Goal: Task Accomplishment & Management: Manage account settings

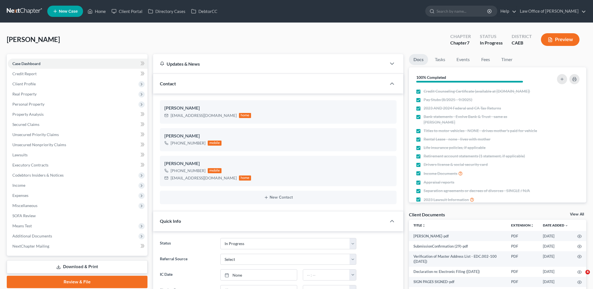
select select "9"
drag, startPoint x: 101, startPoint y: 12, endPoint x: 122, endPoint y: 19, distance: 21.5
click at [101, 12] on link "Home" at bounding box center [97, 11] width 24 height 10
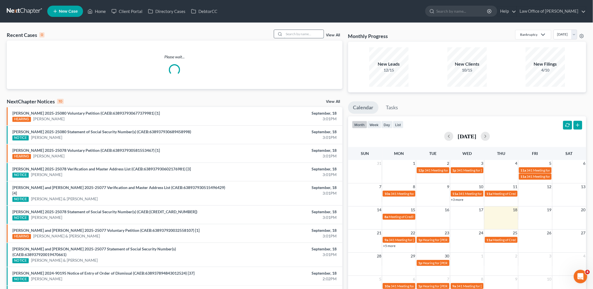
click at [300, 37] on input "search" at bounding box center [303, 34] width 39 height 8
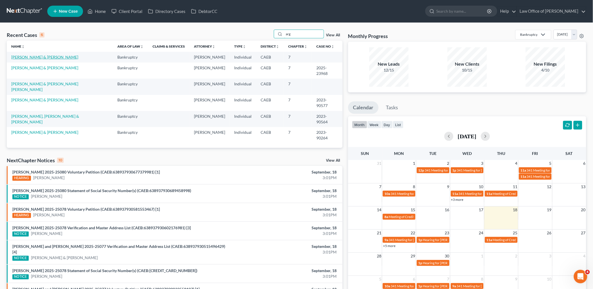
type input "arg"
click at [39, 57] on link "[PERSON_NAME] & [PERSON_NAME]" at bounding box center [44, 57] width 67 height 5
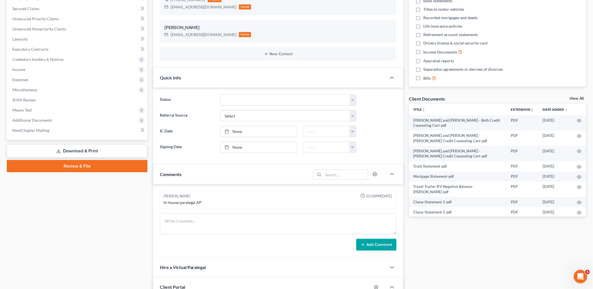
scroll to position [250, 0]
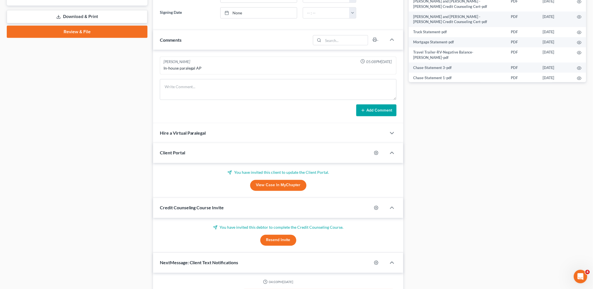
click at [274, 190] on link "View Case in MyChapter" at bounding box center [278, 185] width 56 height 11
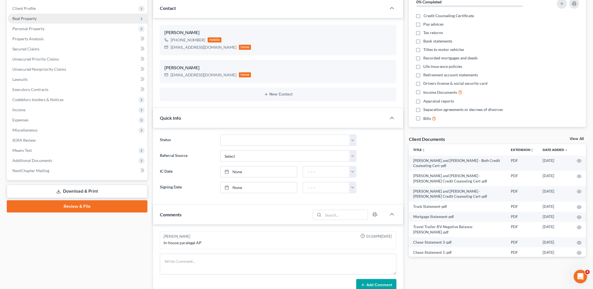
scroll to position [0, 0]
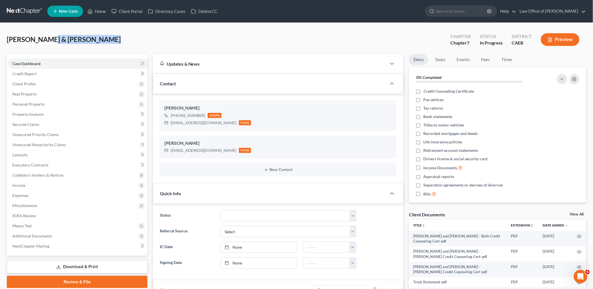
drag, startPoint x: 41, startPoint y: 38, endPoint x: 101, endPoint y: 37, distance: 60.3
click at [101, 37] on div "[PERSON_NAME] & [PERSON_NAME] Upgraded Chapter Chapter 7 Status In Progress Dis…" at bounding box center [297, 42] width 580 height 24
click at [39, 37] on span "[PERSON_NAME] & [PERSON_NAME]" at bounding box center [64, 39] width 114 height 8
drag, startPoint x: 37, startPoint y: 39, endPoint x: 102, endPoint y: 39, distance: 64.7
click at [102, 39] on div "[PERSON_NAME] & [PERSON_NAME] Upgraded Chapter Chapter 7 Status In Progress Dis…" at bounding box center [297, 42] width 580 height 24
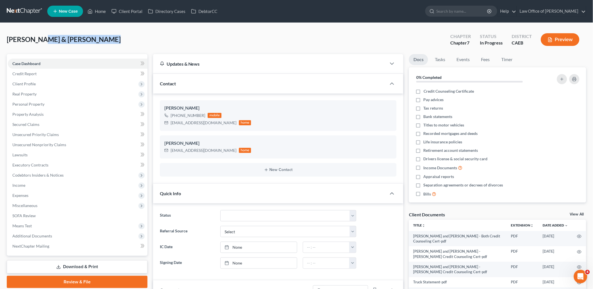
copy span "[PERSON_NAME] & [PERSON_NAME]"
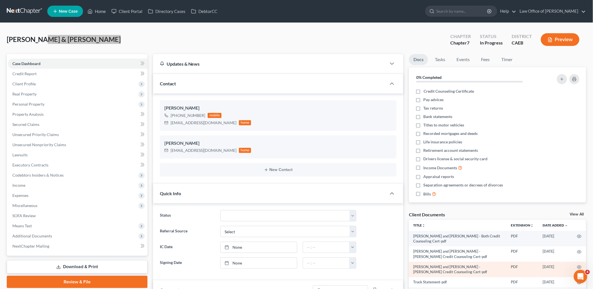
scroll to position [62, 0]
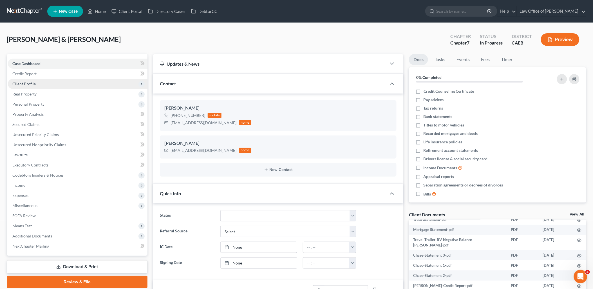
click at [23, 86] on span "Client Profile" at bounding box center [23, 83] width 23 height 5
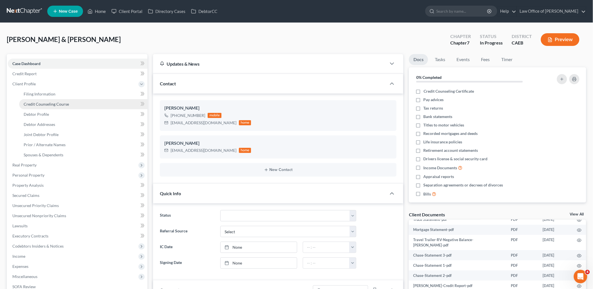
click at [26, 104] on span "Credit Counseling Course" at bounding box center [46, 104] width 45 height 5
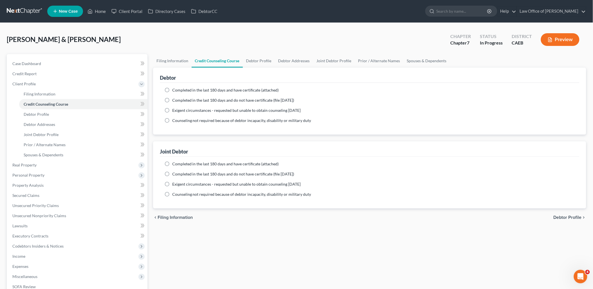
click at [191, 99] on span "Completed in the last 180 days and do not have certificate (file [DATE])" at bounding box center [233, 100] width 122 height 5
click at [178, 99] on input "Completed in the last 180 days and do not have certificate (file [DATE])" at bounding box center [177, 99] width 4 height 4
radio input "true"
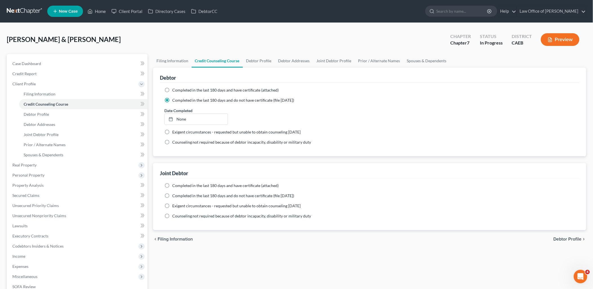
click at [190, 88] on span "Completed in the last 180 days and have certificate (attached)" at bounding box center [225, 90] width 107 height 5
click at [178, 88] on input "Completed in the last 180 days and have certificate (attached)" at bounding box center [177, 89] width 4 height 4
radio input "true"
radio input "false"
click at [181, 108] on link "None" at bounding box center [196, 109] width 63 height 11
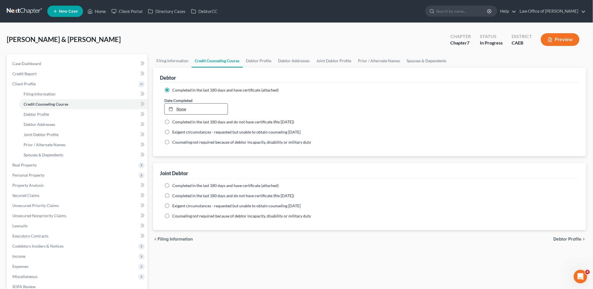
type input "[DATE]"
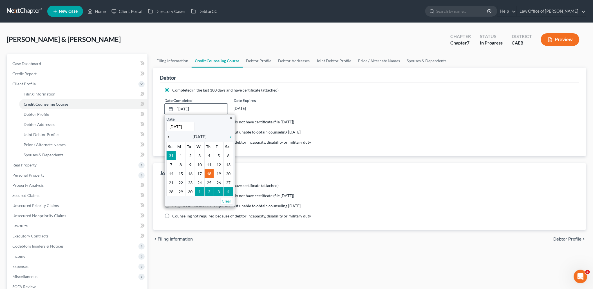
click at [168, 137] on icon "chevron_left" at bounding box center [169, 137] width 7 height 5
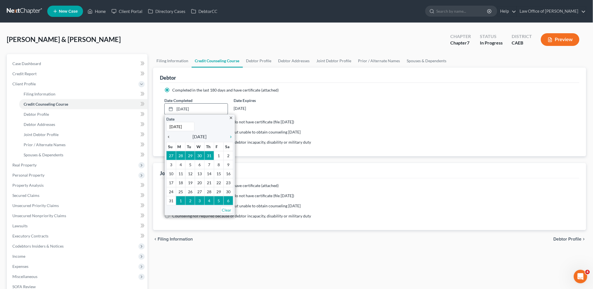
click at [168, 137] on icon "chevron_left" at bounding box center [169, 137] width 7 height 5
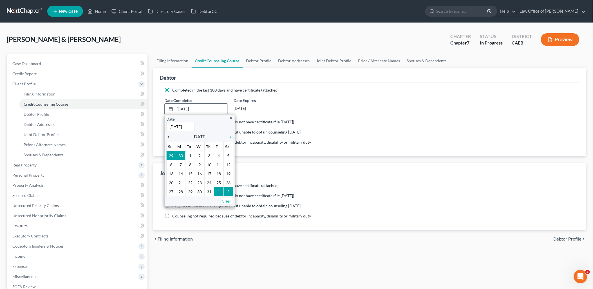
click at [168, 137] on icon "chevron_left" at bounding box center [169, 137] width 7 height 5
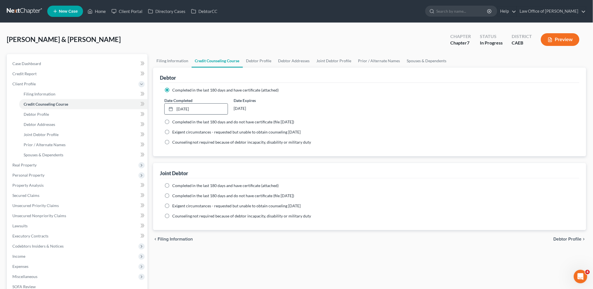
click at [179, 184] on span "Completed in the last 180 days and have certificate (attached)" at bounding box center [225, 185] width 107 height 5
click at [178, 184] on input "Completed in the last 180 days and have certificate (attached)" at bounding box center [177, 185] width 4 height 4
radio input "true"
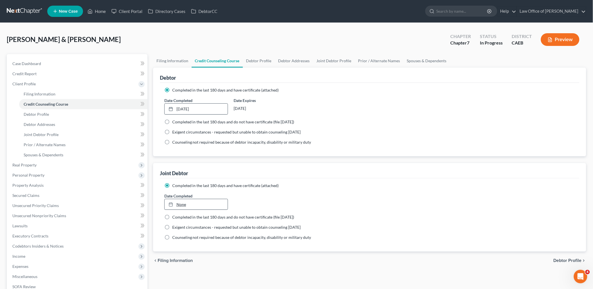
click at [184, 202] on link "None" at bounding box center [196, 204] width 63 height 11
type input "[DATE]"
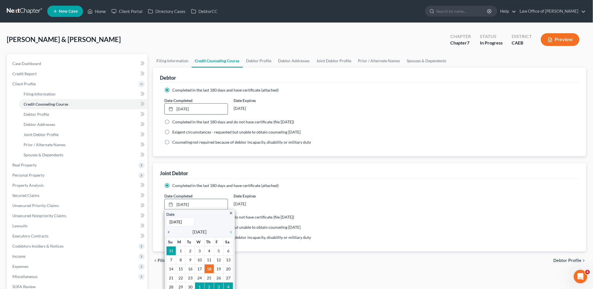
click at [168, 230] on icon "chevron_left" at bounding box center [169, 232] width 7 height 5
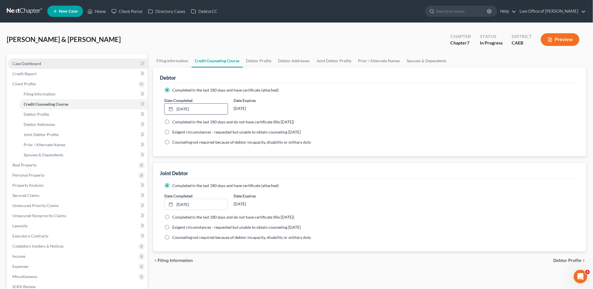
click at [36, 63] on span "Case Dashboard" at bounding box center [26, 63] width 29 height 5
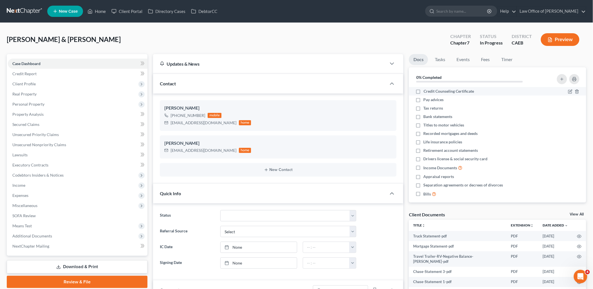
click at [424, 91] on label "Credit Counseling Certificate" at bounding box center [449, 91] width 50 height 6
click at [426, 91] on input "Credit Counseling Certificate" at bounding box center [428, 90] width 4 height 4
checkbox input "true"
drag, startPoint x: 510, startPoint y: 123, endPoint x: 553, endPoint y: 127, distance: 43.6
click at [550, 126] on div "Titles to motor vehicles" at bounding box center [497, 125] width 169 height 6
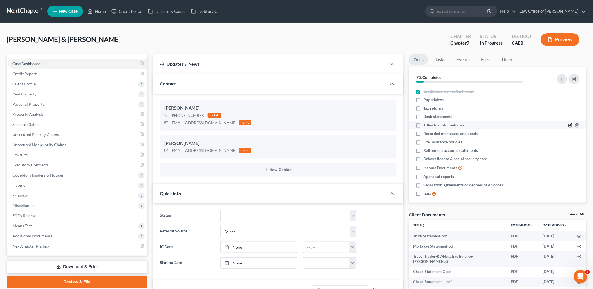
click at [568, 125] on icon "button" at bounding box center [570, 125] width 5 height 5
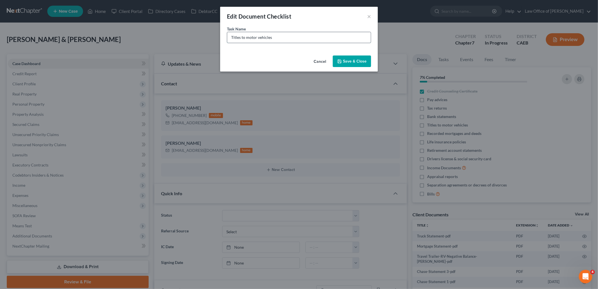
drag, startPoint x: 232, startPoint y: 34, endPoint x: 313, endPoint y: 32, distance: 81.6
click at [309, 35] on input "Titles to motor vehicles" at bounding box center [299, 37] width 144 height 11
drag, startPoint x: 231, startPoint y: 37, endPoint x: 259, endPoint y: 38, distance: 28.2
click at [259, 38] on input "2019 Ford F150 Registation" at bounding box center [299, 37] width 144 height 11
type input "2019 Ford F150 Registration"
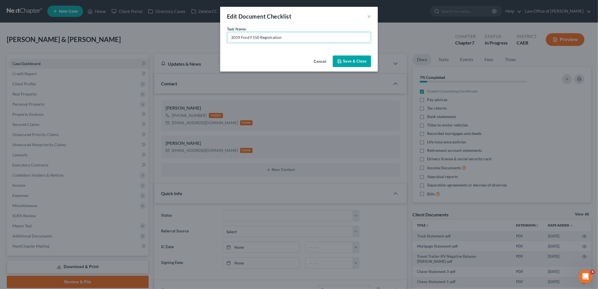
click at [356, 58] on button "Save & Close" at bounding box center [352, 61] width 38 height 12
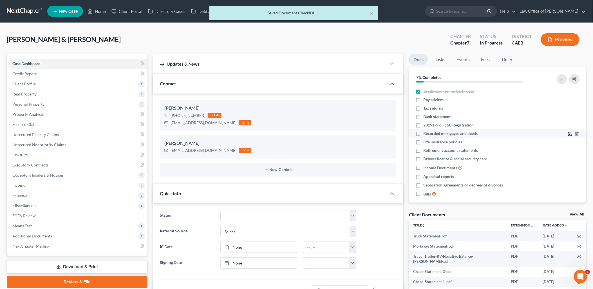
click at [570, 134] on icon "button" at bounding box center [571, 133] width 3 height 3
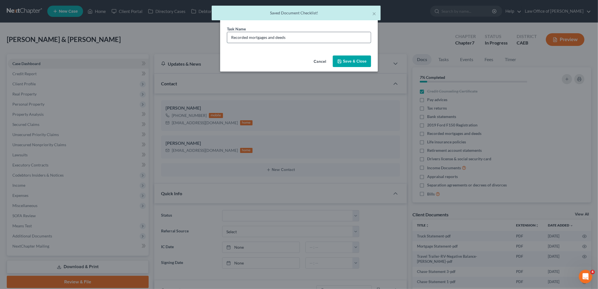
click at [232, 37] on input "Recorded mortgages and deeds" at bounding box center [299, 37] width 144 height 11
drag, startPoint x: 232, startPoint y: 37, endPoint x: 321, endPoint y: 43, distance: 89.5
click at [321, 43] on div "Task Name * Recorded mortgages and deeds" at bounding box center [299, 39] width 158 height 27
paste input "2019 Ford F150"
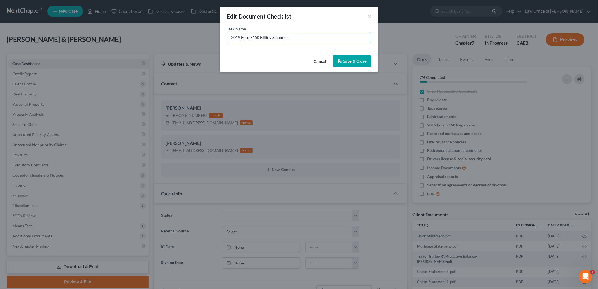
type input "2019 Ford F150 Billing Statement"
click at [357, 64] on button "Save & Close" at bounding box center [352, 61] width 38 height 12
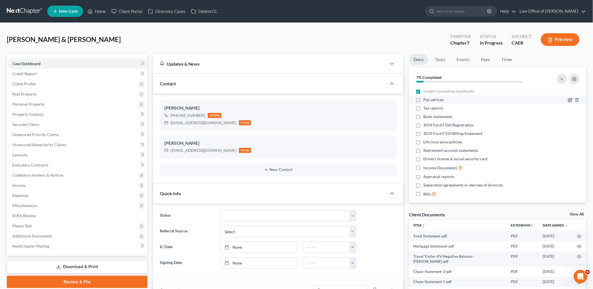
click at [568, 100] on icon "button" at bounding box center [570, 100] width 5 height 5
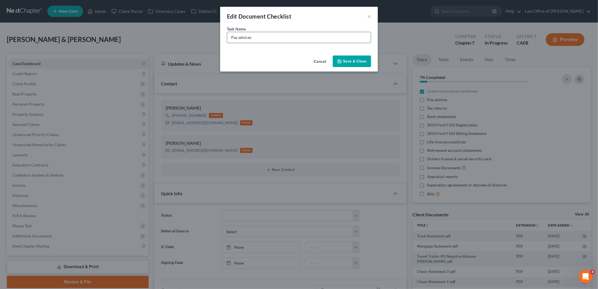
drag, startPoint x: 231, startPoint y: 38, endPoint x: 294, endPoint y: 39, distance: 63.3
click at [292, 38] on input "Pay advices" at bounding box center [299, 37] width 144 height 11
type input "Pay Stubs - [DATE] to [DATE]"
drag, startPoint x: 353, startPoint y: 65, endPoint x: 374, endPoint y: 71, distance: 21.7
click at [353, 65] on button "Save & Close" at bounding box center [352, 61] width 38 height 12
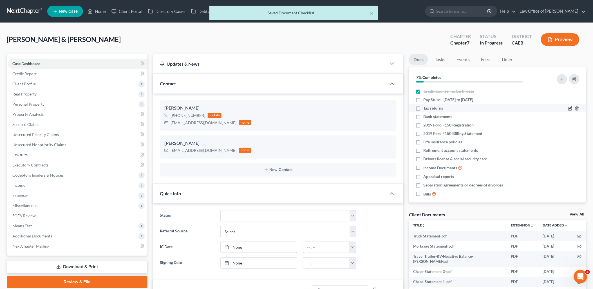
click at [570, 108] on icon "button" at bounding box center [571, 108] width 3 height 3
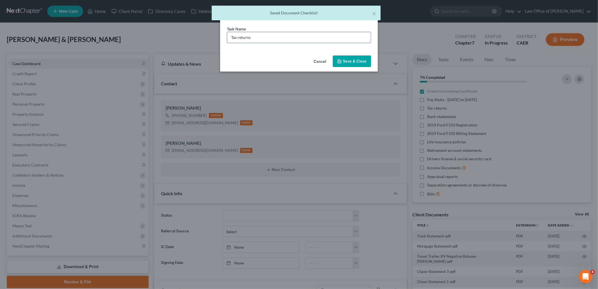
drag, startPoint x: 230, startPoint y: 37, endPoint x: 292, endPoint y: 36, distance: 61.6
click at [230, 36] on input "Tax returns" at bounding box center [299, 37] width 144 height 11
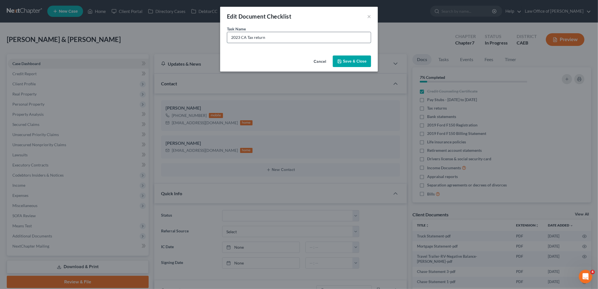
drag, startPoint x: 289, startPoint y: 38, endPoint x: 229, endPoint y: 40, distance: 60.6
click at [229, 40] on input "2023 CA Tax return" at bounding box center [299, 37] width 144 height 11
type input "2023 CA Tax return"
click at [370, 14] on button "×" at bounding box center [369, 16] width 4 height 7
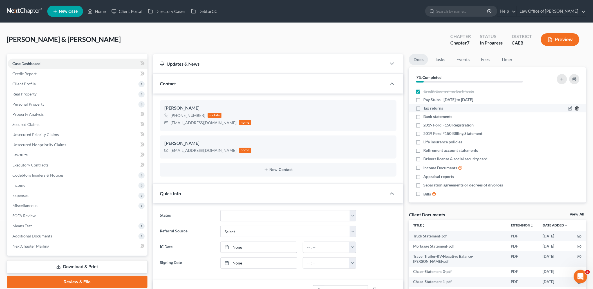
click at [575, 106] on icon "button" at bounding box center [577, 108] width 5 height 5
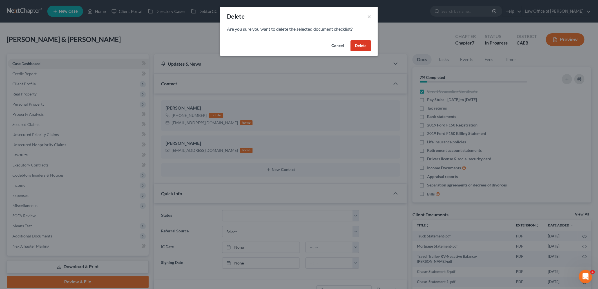
drag, startPoint x: 356, startPoint y: 47, endPoint x: 564, endPoint y: 73, distance: 208.8
click at [357, 48] on button "Delete" at bounding box center [360, 45] width 21 height 11
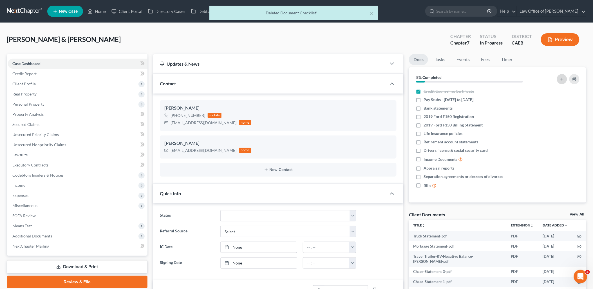
click at [564, 80] on icon "button" at bounding box center [562, 79] width 5 height 5
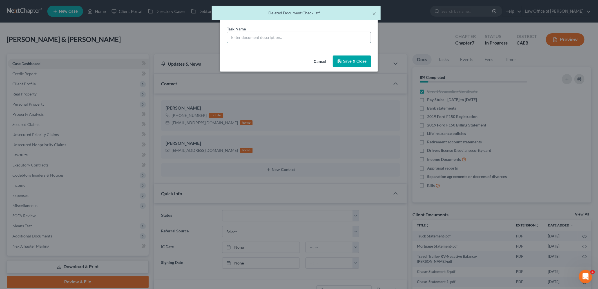
click at [306, 37] on input "text" at bounding box center [299, 37] width 144 height 11
paste input "2023 CA Tax return"
type input "2023 CA Tax return"
click at [354, 64] on button "Save & Close" at bounding box center [352, 61] width 38 height 12
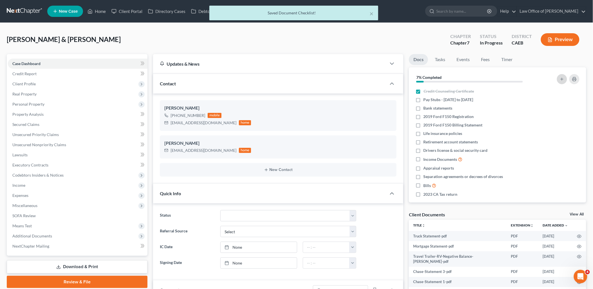
click at [562, 78] on icon "button" at bounding box center [562, 79] width 5 height 5
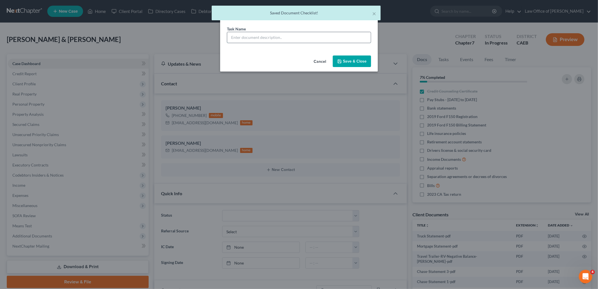
click at [306, 41] on input "text" at bounding box center [299, 37] width 144 height 11
paste input "2023 CA Tax return"
drag, startPoint x: 242, startPoint y: 36, endPoint x: 247, endPoint y: 37, distance: 4.6
click at [247, 37] on input "2023 CA Tax return" at bounding box center [299, 37] width 144 height 11
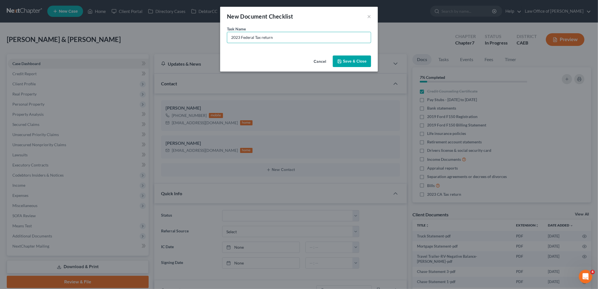
type input "2023 Federal Tax return"
click at [355, 62] on button "Save & Close" at bounding box center [352, 61] width 38 height 12
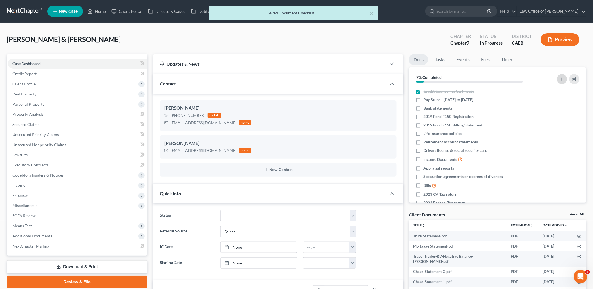
click at [565, 79] on button "button" at bounding box center [562, 79] width 10 height 10
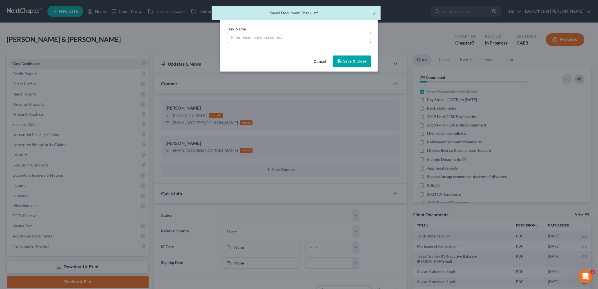
click at [310, 41] on input "text" at bounding box center [299, 37] width 144 height 11
paste input "2023 CA Tax return"
click at [239, 37] on input "2023 CA Tax return" at bounding box center [299, 37] width 144 height 11
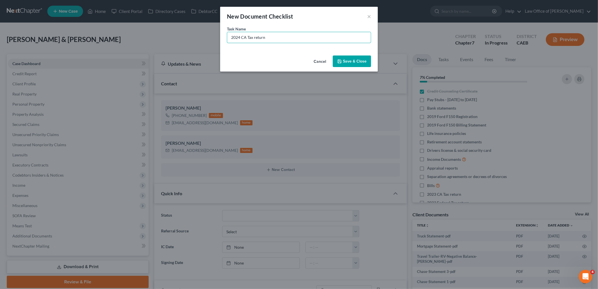
type input "2024 CA Tax return"
click at [357, 66] on button "Save & Close" at bounding box center [352, 61] width 38 height 12
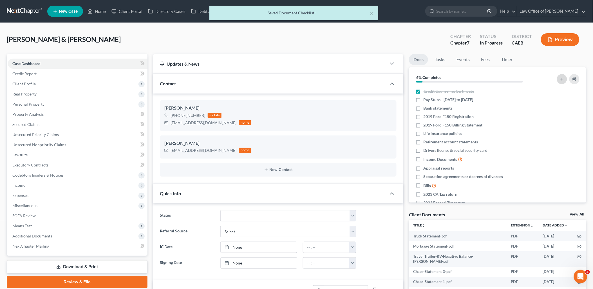
click at [562, 76] on button "button" at bounding box center [562, 79] width 10 height 10
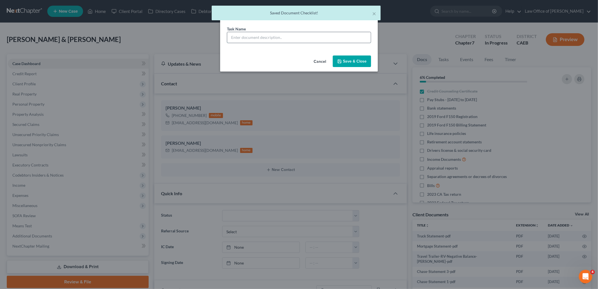
click at [258, 37] on input "text" at bounding box center [299, 37] width 144 height 11
paste input "2023 CA Tax return"
drag, startPoint x: 238, startPoint y: 35, endPoint x: 246, endPoint y: 35, distance: 7.9
click at [246, 35] on input "2023 CA Tax return" at bounding box center [299, 37] width 144 height 11
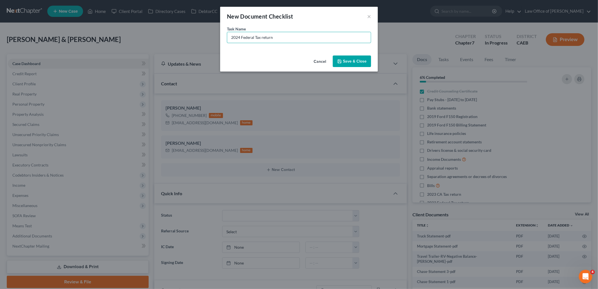
type input "2024 Federal Tax return"
click at [348, 58] on button "Save & Close" at bounding box center [352, 61] width 38 height 12
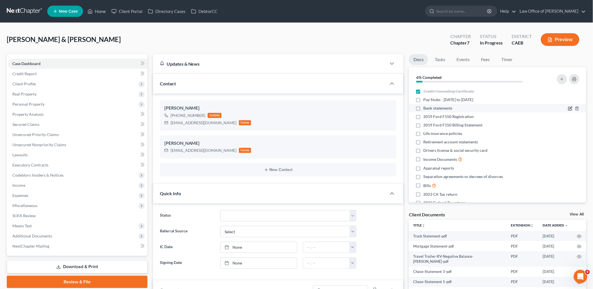
click at [568, 108] on icon "button" at bounding box center [570, 108] width 5 height 5
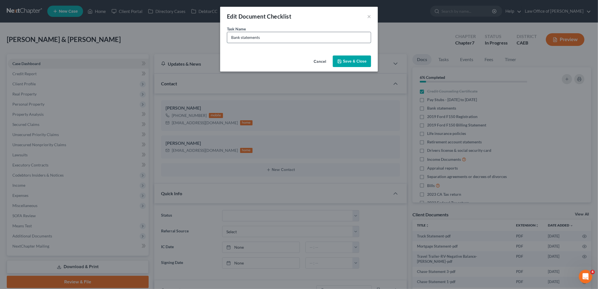
click at [284, 33] on input "Bank statements" at bounding box center [299, 37] width 144 height 11
type input "Bank statements - 3 months for EVERY account in your names"
click at [347, 64] on button "Save & Close" at bounding box center [352, 61] width 38 height 12
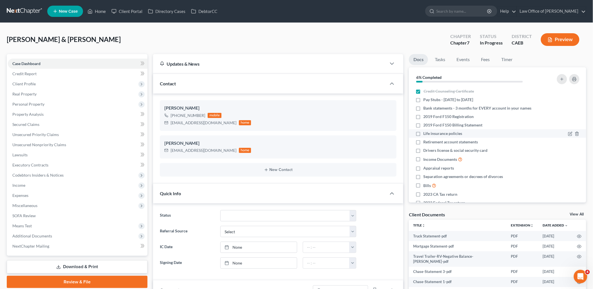
click at [424, 134] on label "Life insurance policies" at bounding box center [443, 134] width 39 height 6
click at [426, 134] on input "Life insurance policies" at bounding box center [428, 133] width 4 height 4
checkbox input "true"
click at [424, 159] on label "Income Documents" at bounding box center [443, 159] width 39 height 6
click at [426, 159] on input "Income Documents" at bounding box center [428, 158] width 4 height 4
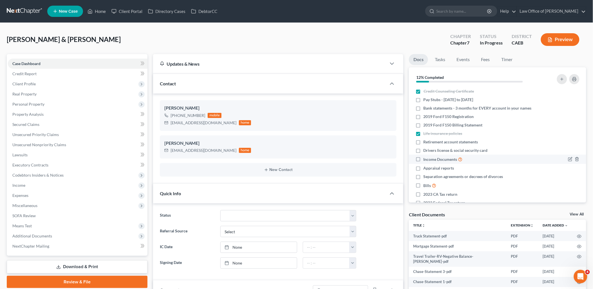
checkbox input "true"
click at [424, 167] on label "Appraisal reports" at bounding box center [439, 168] width 31 height 6
click at [426, 167] on input "Appraisal reports" at bounding box center [428, 167] width 4 height 4
checkbox input "true"
click at [424, 176] on label "Separation agreements or decrees of divorces" at bounding box center [464, 177] width 80 height 6
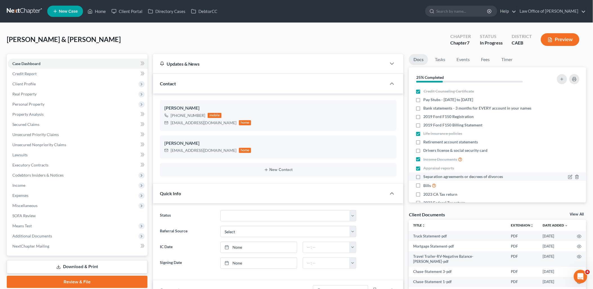
click at [426, 176] on input "Separation agreements or decrees of divorces" at bounding box center [428, 176] width 4 height 4
checkbox input "true"
click at [424, 186] on label "Bills" at bounding box center [430, 185] width 13 height 6
click at [426, 186] on input "Bills" at bounding box center [428, 184] width 4 height 4
checkbox input "true"
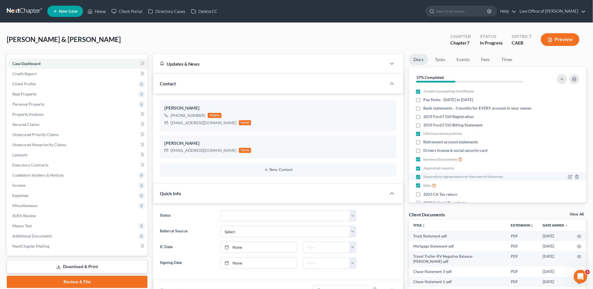
scroll to position [30, 0]
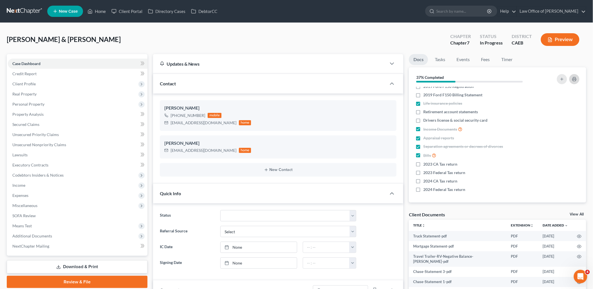
click at [577, 77] on button "button" at bounding box center [574, 79] width 10 height 10
drag, startPoint x: 171, startPoint y: 122, endPoint x: 224, endPoint y: 125, distance: 52.7
click at [224, 125] on div "[EMAIL_ADDRESS][DOMAIN_NAME] home" at bounding box center [207, 122] width 87 height 7
drag, startPoint x: 204, startPoint y: 125, endPoint x: 172, endPoint y: 122, distance: 32.0
click at [172, 122] on div "[EMAIL_ADDRESS][DOMAIN_NAME]" at bounding box center [204, 123] width 66 height 6
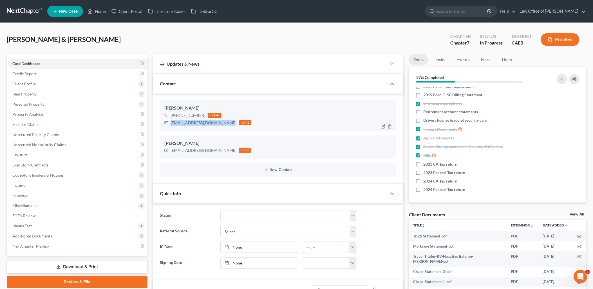
drag, startPoint x: 171, startPoint y: 122, endPoint x: 222, endPoint y: 123, distance: 51.5
click at [222, 123] on div "[EMAIL_ADDRESS][DOMAIN_NAME]" at bounding box center [204, 123] width 66 height 6
copy div "[EMAIL_ADDRESS][DOMAIN_NAME]"
drag, startPoint x: 171, startPoint y: 150, endPoint x: 227, endPoint y: 151, distance: 55.5
click at [227, 151] on div "[EMAIL_ADDRESS][DOMAIN_NAME] home" at bounding box center [207, 150] width 87 height 7
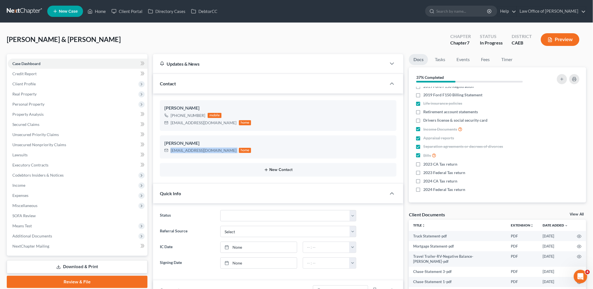
copy div "[EMAIL_ADDRESS][DOMAIN_NAME]"
click at [135, 9] on link "Client Portal" at bounding box center [127, 11] width 37 height 10
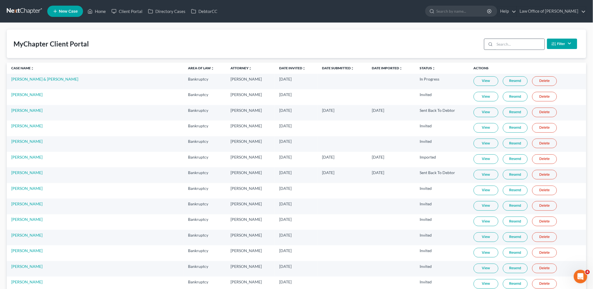
click at [518, 44] on input "search" at bounding box center [520, 44] width 50 height 11
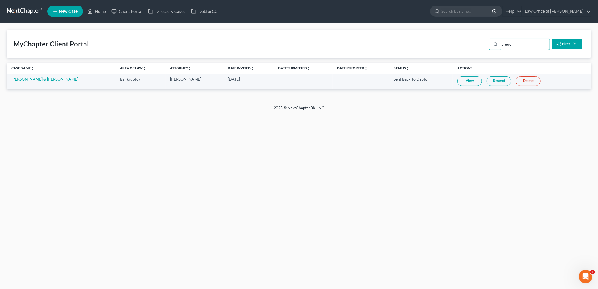
type input "argue"
click at [499, 81] on link "Resend" at bounding box center [498, 81] width 25 height 10
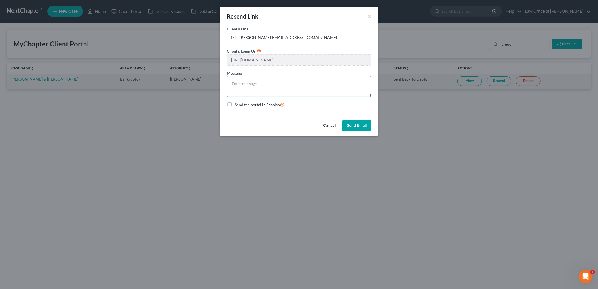
click at [254, 88] on textarea at bounding box center [299, 86] width 144 height 21
type textarea "Please see email from [EMAIL_ADDRESS][DOMAIN_NAME] also. Thank you!!"
click at [364, 128] on button "Send Email" at bounding box center [356, 125] width 29 height 11
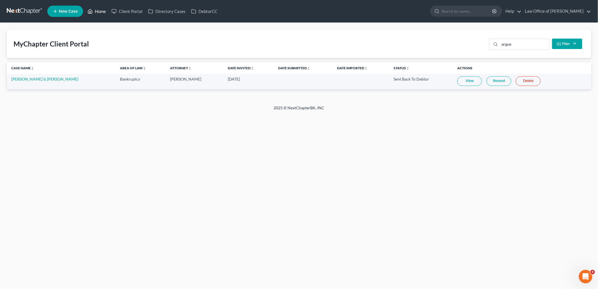
click at [98, 12] on link "Home" at bounding box center [97, 11] width 24 height 10
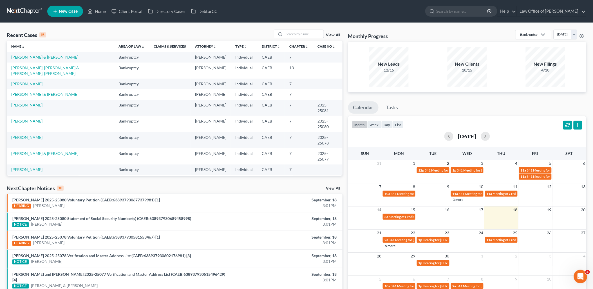
click at [27, 58] on link "[PERSON_NAME] & [PERSON_NAME]" at bounding box center [44, 57] width 67 height 5
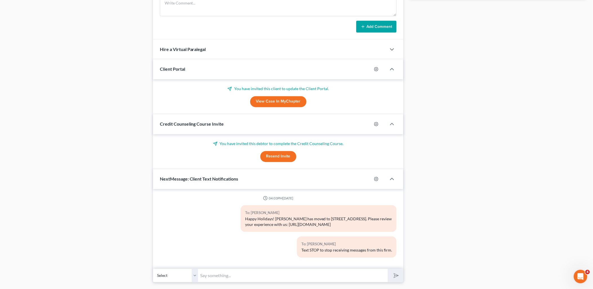
scroll to position [348, 0]
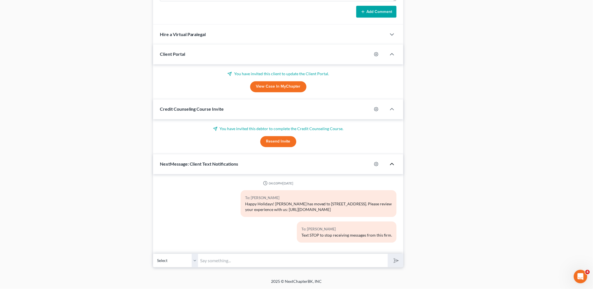
click at [392, 166] on icon "button" at bounding box center [392, 164] width 7 height 7
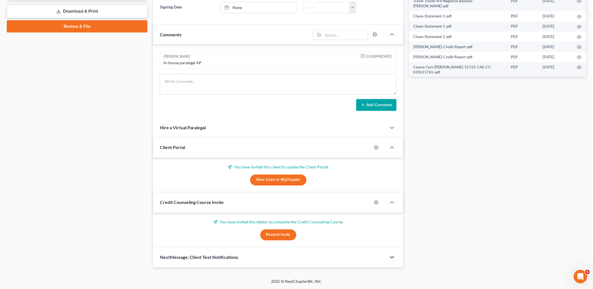
scroll to position [255, 0]
click at [392, 201] on icon "button" at bounding box center [392, 202] width 7 height 7
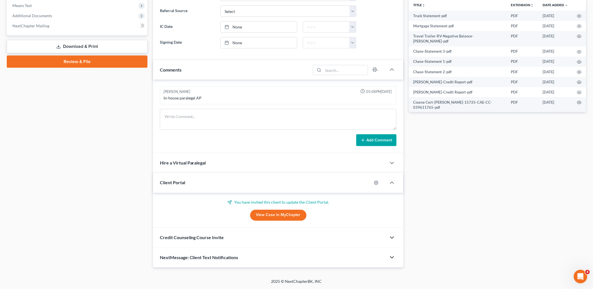
scroll to position [220, 0]
click at [392, 184] on icon "button" at bounding box center [392, 182] width 7 height 7
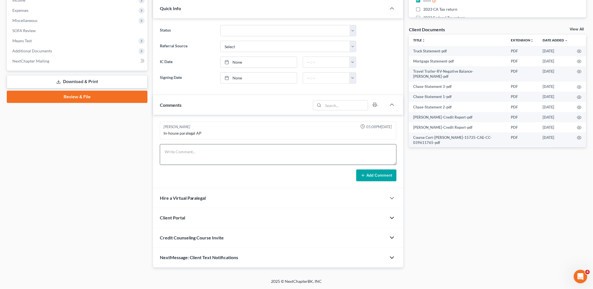
scroll to position [185, 0]
drag, startPoint x: 194, startPoint y: 155, endPoint x: 204, endPoint y: 155, distance: 10.1
click at [194, 155] on textarea at bounding box center [278, 154] width 237 height 21
paste textarea "Good Afternoon Mr. & [PERSON_NAME], Attached please find the Document Checklist…"
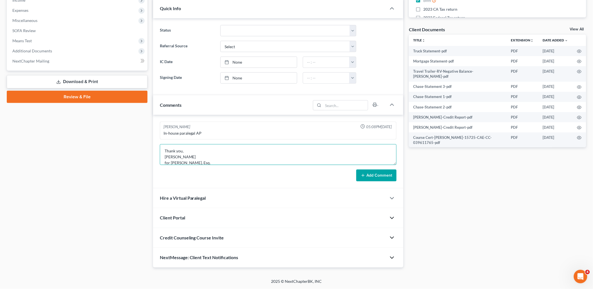
type textarea "Good Afternoon Mr. & [PERSON_NAME], Attached please find the Document Checklist…"
click at [386, 176] on button "Add Comment" at bounding box center [376, 175] width 40 height 12
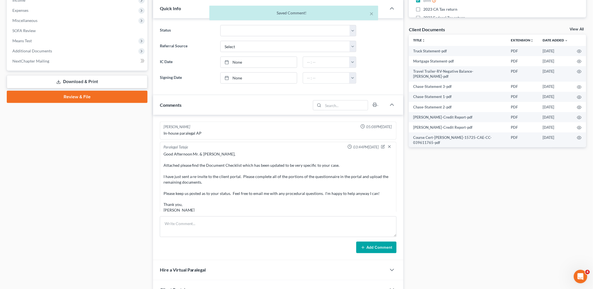
scroll to position [11, 0]
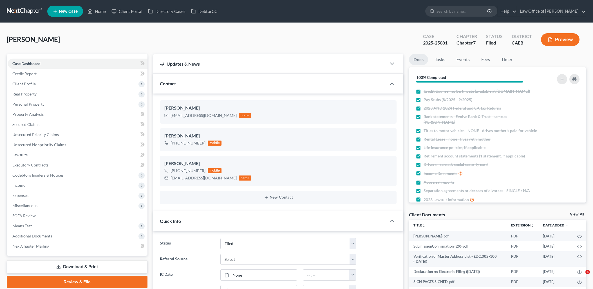
select select "6"
click at [103, 10] on link "Home" at bounding box center [97, 11] width 24 height 10
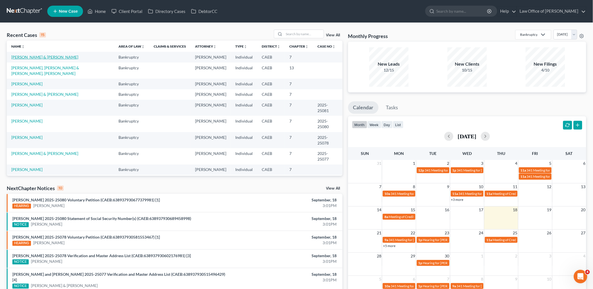
click at [41, 58] on link "[PERSON_NAME] & [PERSON_NAME]" at bounding box center [44, 57] width 67 height 5
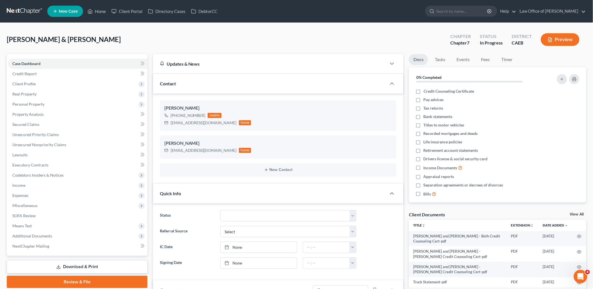
click at [578, 212] on link "View All" at bounding box center [577, 214] width 14 height 4
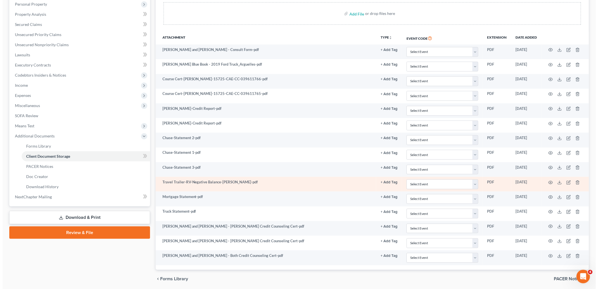
scroll to position [120, 0]
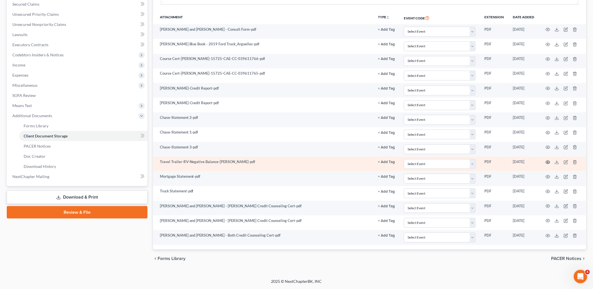
click at [547, 162] on icon "button" at bounding box center [548, 162] width 5 height 5
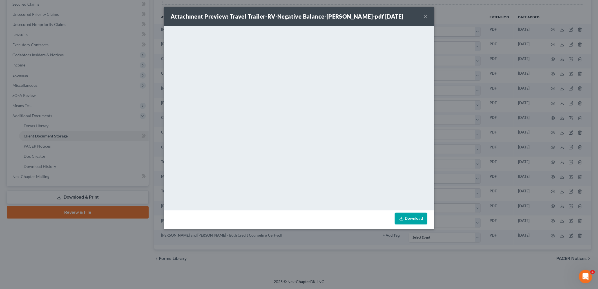
click at [424, 17] on button "×" at bounding box center [425, 16] width 4 height 7
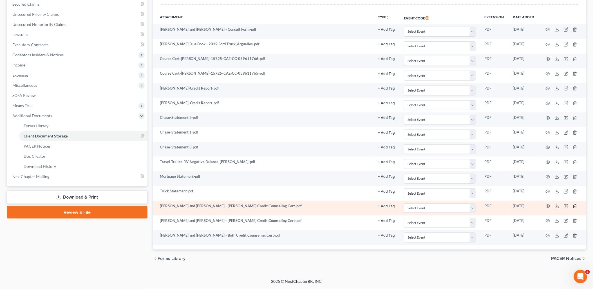
click at [575, 207] on line "button" at bounding box center [575, 206] width 0 height 1
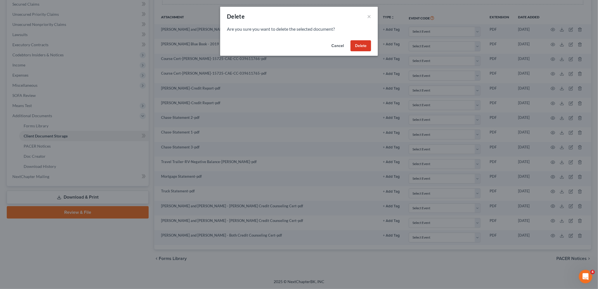
click at [362, 47] on button "Delete" at bounding box center [360, 45] width 21 height 11
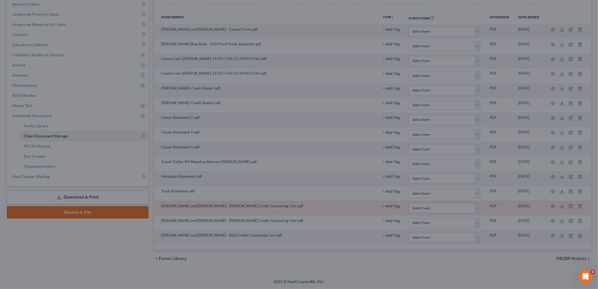
scroll to position [106, 0]
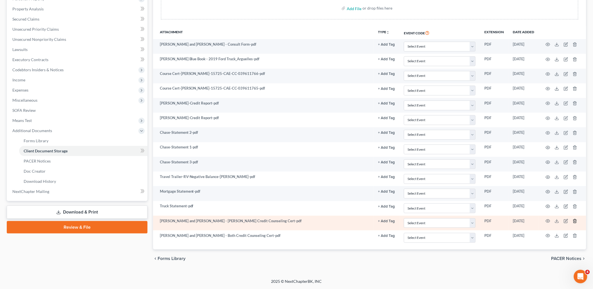
click at [576, 220] on polyline "button" at bounding box center [574, 220] width 3 height 0
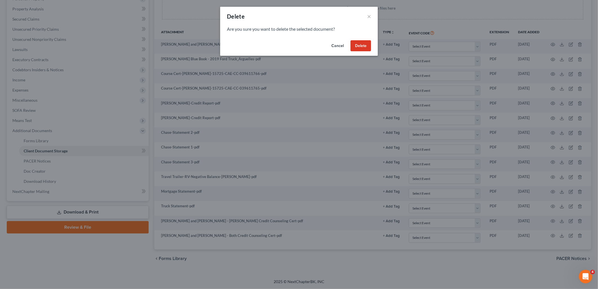
click at [359, 49] on button "Delete" at bounding box center [360, 45] width 21 height 11
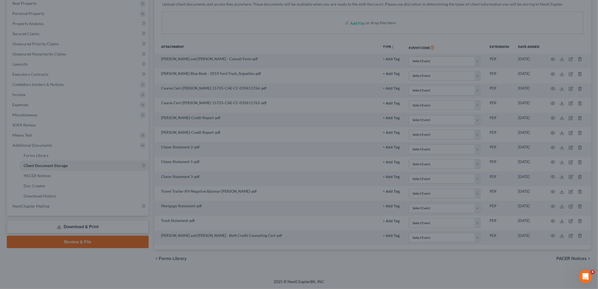
scroll to position [91, 0]
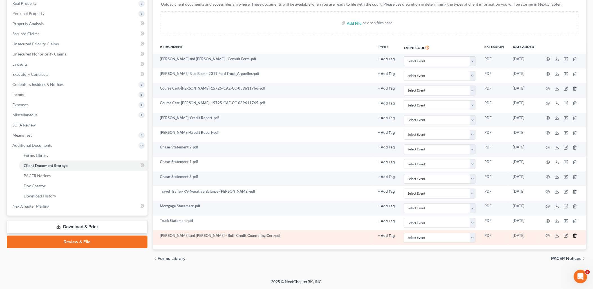
click at [575, 236] on icon "button" at bounding box center [575, 235] width 5 height 5
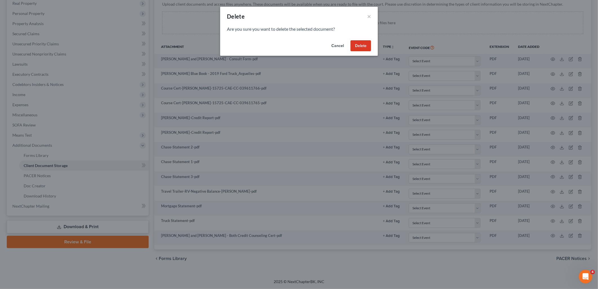
click at [356, 45] on button "Delete" at bounding box center [360, 45] width 21 height 11
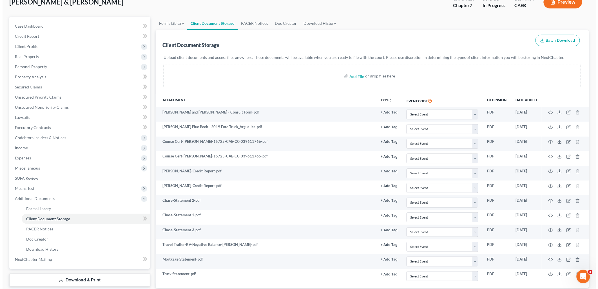
scroll to position [14, 0]
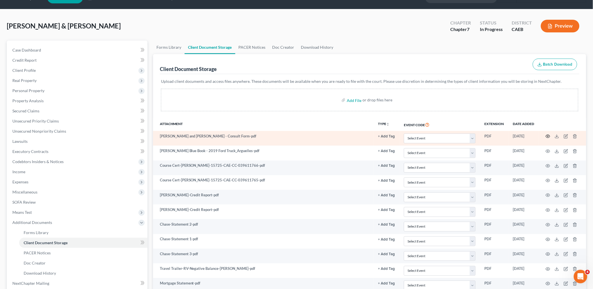
click at [549, 135] on icon "button" at bounding box center [548, 136] width 5 height 5
